Goal: Task Accomplishment & Management: Complete application form

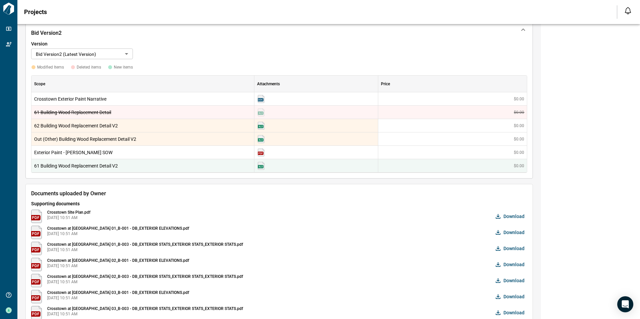
scroll to position [167, 0]
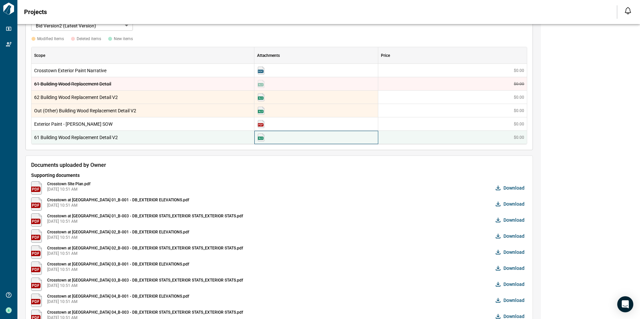
click at [259, 137] on img at bounding box center [261, 138] width 8 height 8
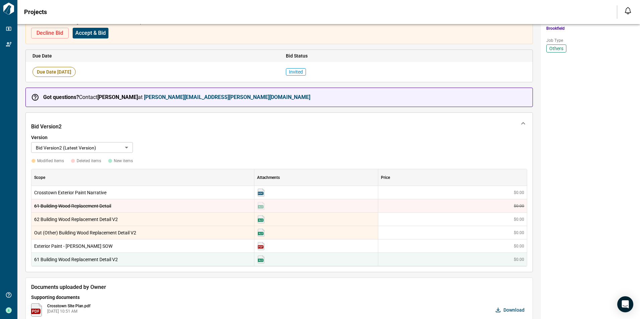
scroll to position [44, 0]
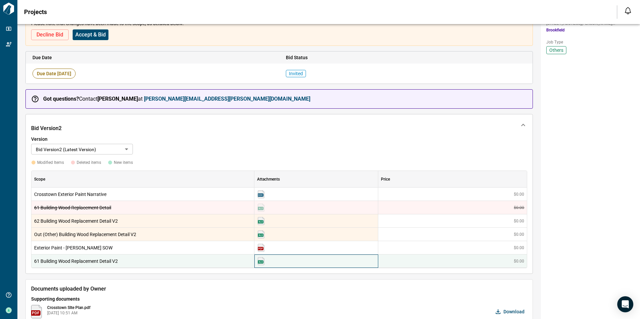
click at [264, 261] on img at bounding box center [261, 261] width 8 height 8
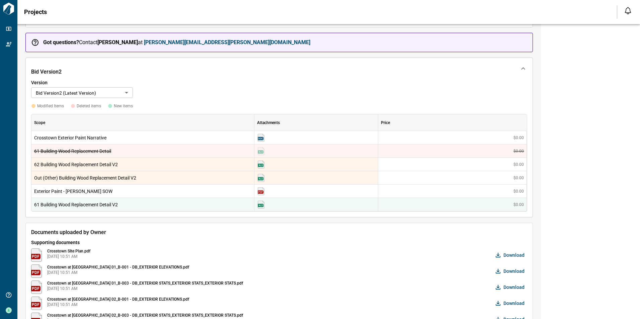
scroll to position [134, 0]
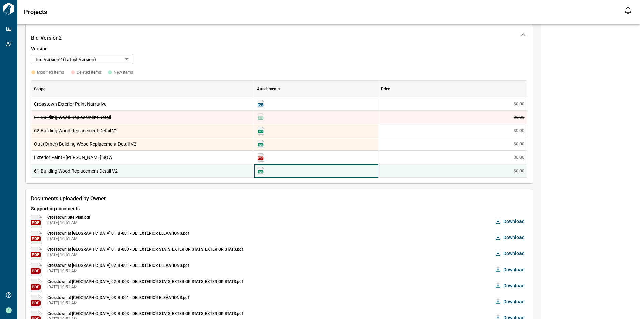
click at [261, 171] on img at bounding box center [261, 171] width 8 height 8
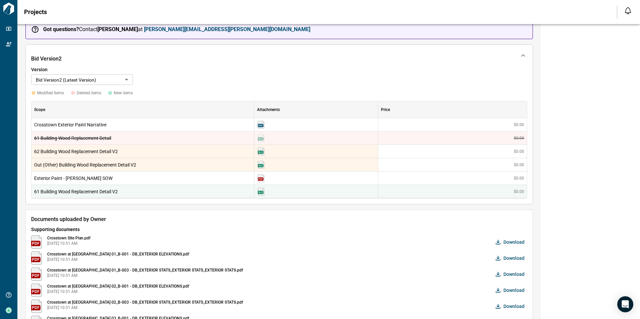
scroll to position [134, 0]
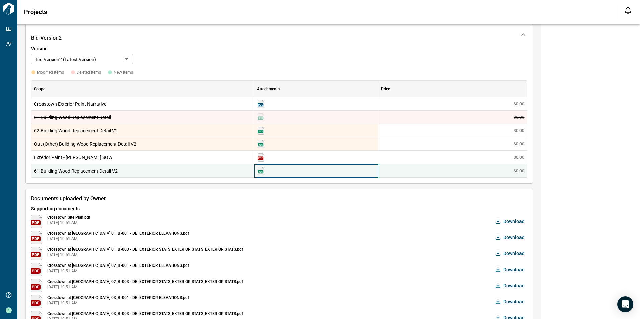
click at [259, 171] on img at bounding box center [261, 171] width 8 height 8
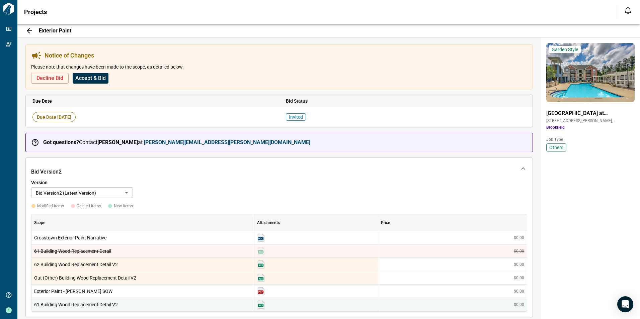
click at [88, 78] on span "Accept & Bid" at bounding box center [90, 78] width 30 height 7
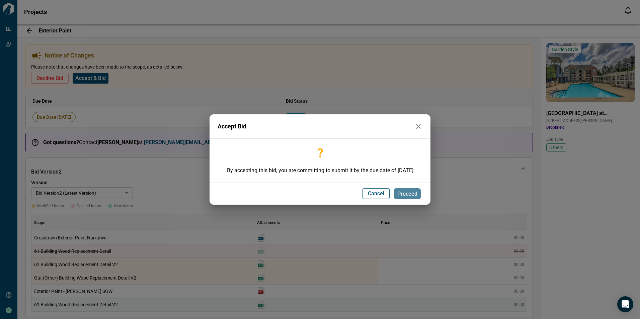
click at [411, 195] on span "Proceed" at bounding box center [407, 194] width 20 height 7
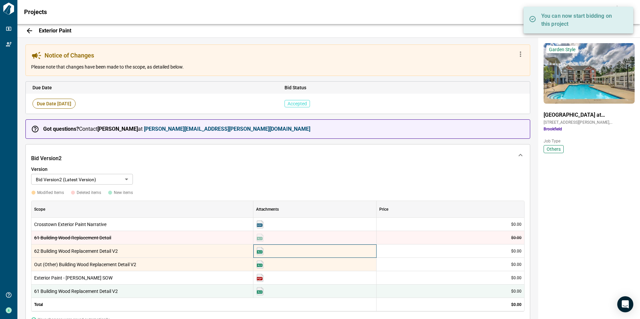
click at [261, 251] on img at bounding box center [260, 251] width 8 height 8
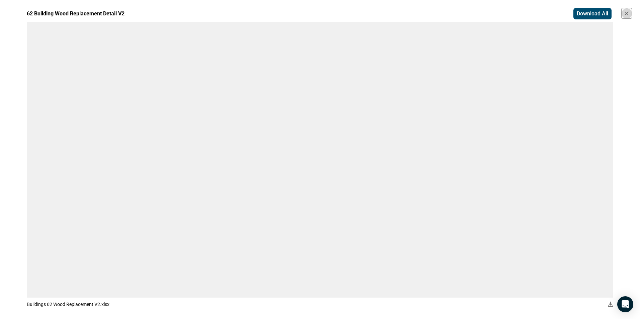
click at [627, 18] on button "button" at bounding box center [626, 13] width 11 height 11
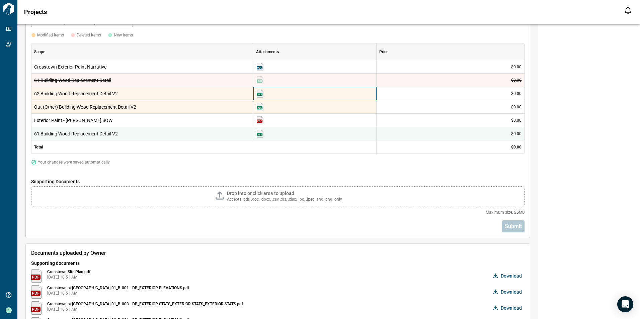
scroll to position [155, 0]
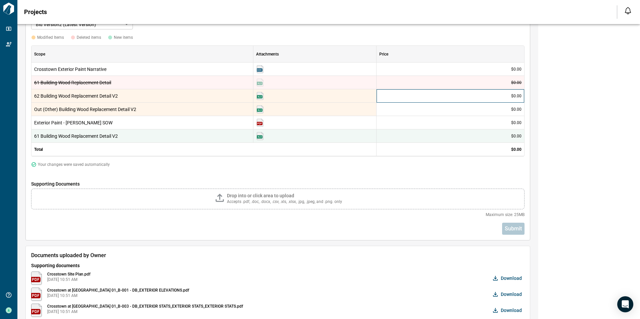
click at [516, 97] on span "$0.00" at bounding box center [516, 95] width 10 height 5
click at [401, 95] on div "$0.00" at bounding box center [450, 95] width 148 height 13
click at [284, 115] on div at bounding box center [314, 109] width 123 height 13
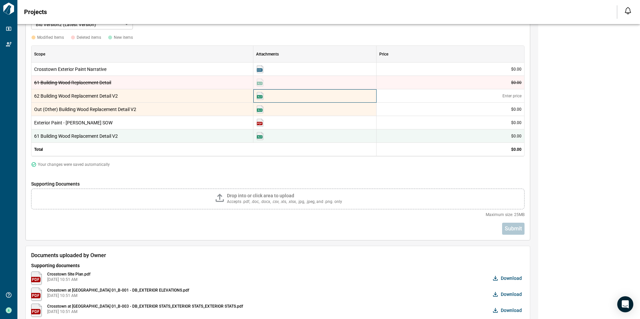
click at [260, 98] on img at bounding box center [260, 96] width 8 height 8
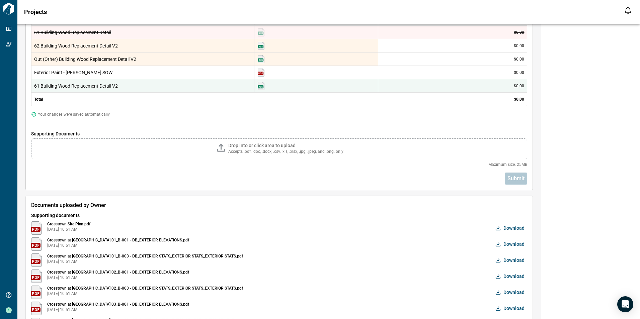
scroll to position [122, 0]
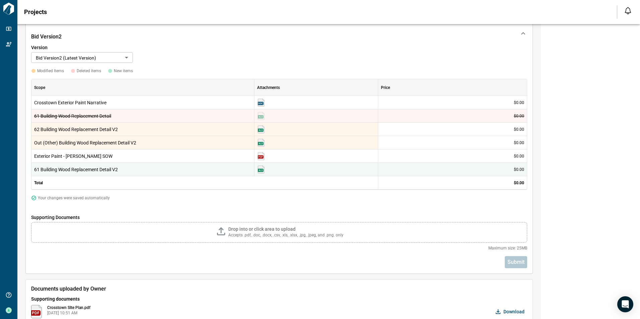
click at [245, 233] on div "Drop into or click area to upload" at bounding box center [285, 229] width 115 height 7
click at [0, 0] on input "Drop into or click area to upload Accepts .pdf, .doc, .docx, .csv, .xls, .xlsx,…" at bounding box center [0, 0] width 0 height 0
